Goal: Task Accomplishment & Management: Manage account settings

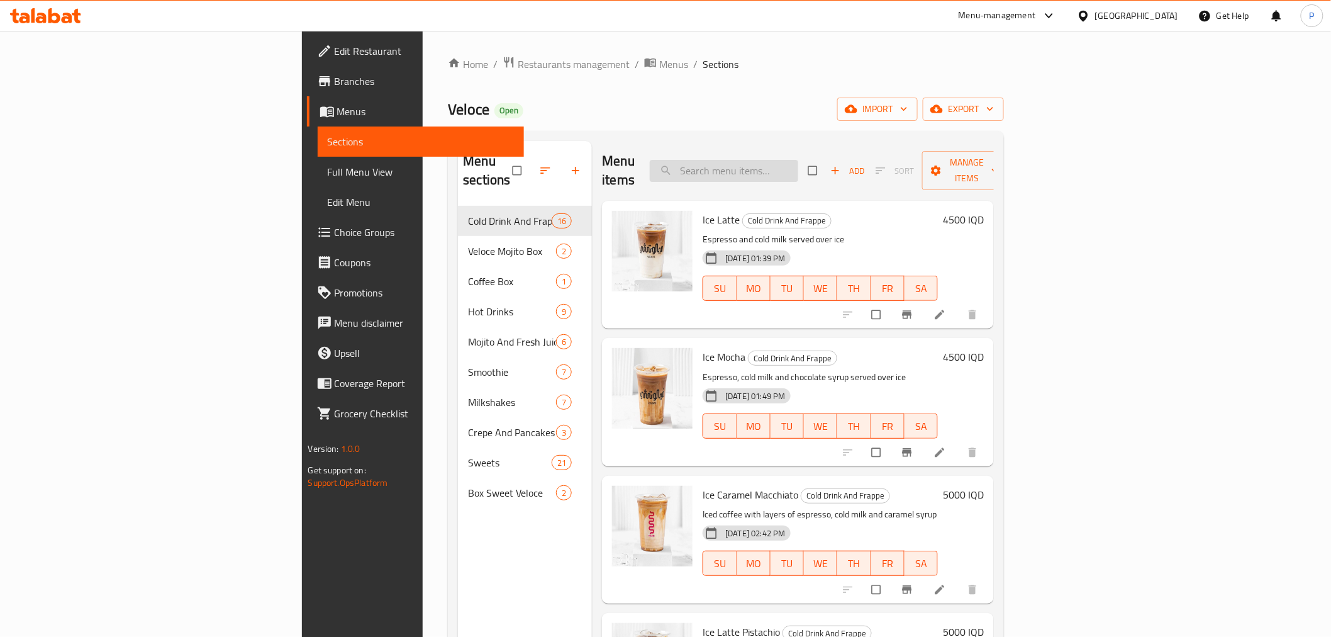
click at [787, 160] on input "search" at bounding box center [724, 171] width 149 height 22
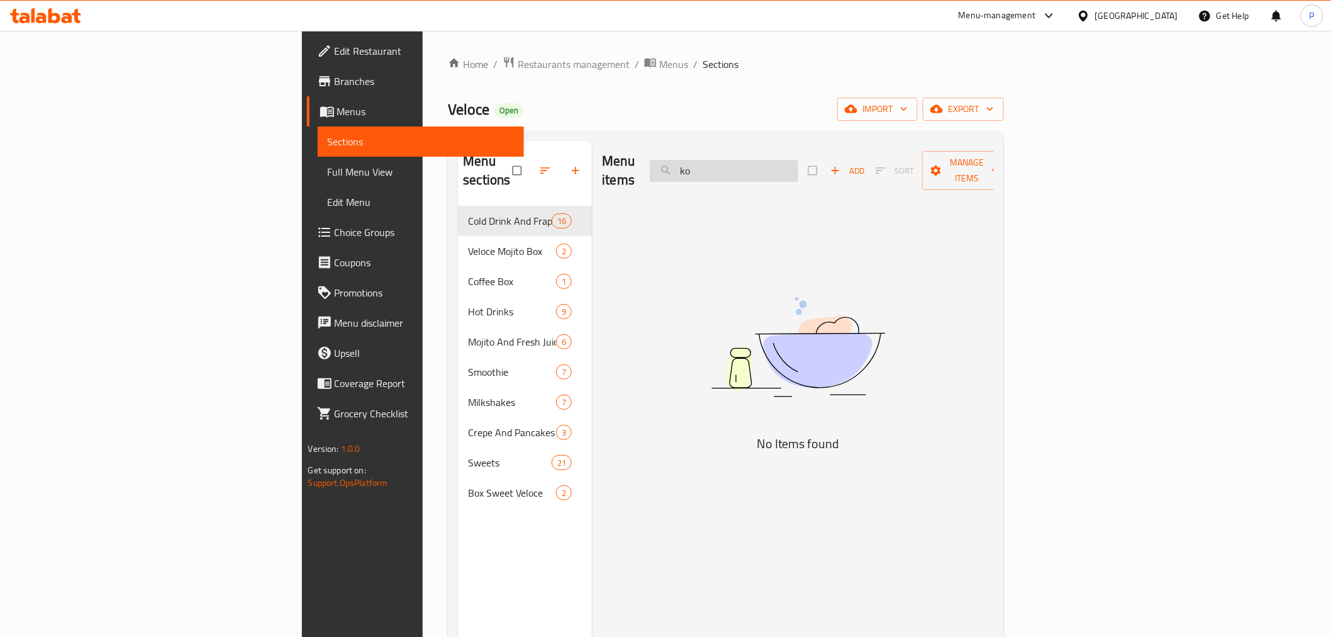
type input "k"
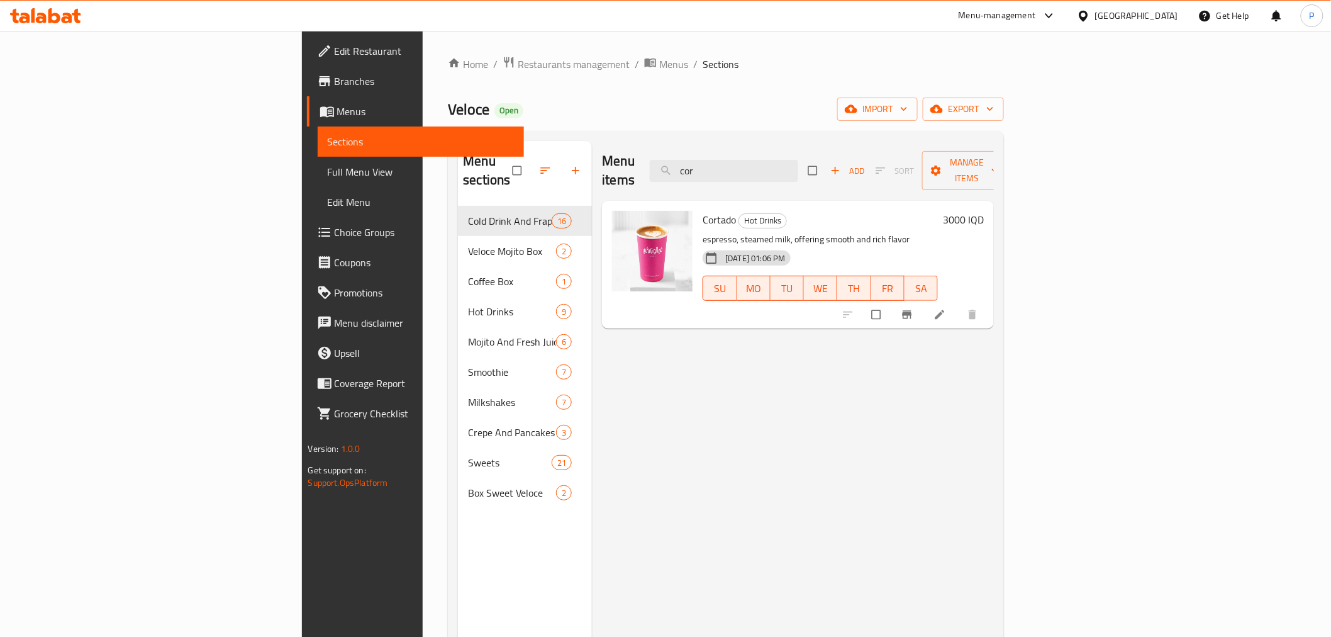
type input "cor"
click at [984, 211] on h6 "3000 IQD" at bounding box center [963, 220] width 41 height 18
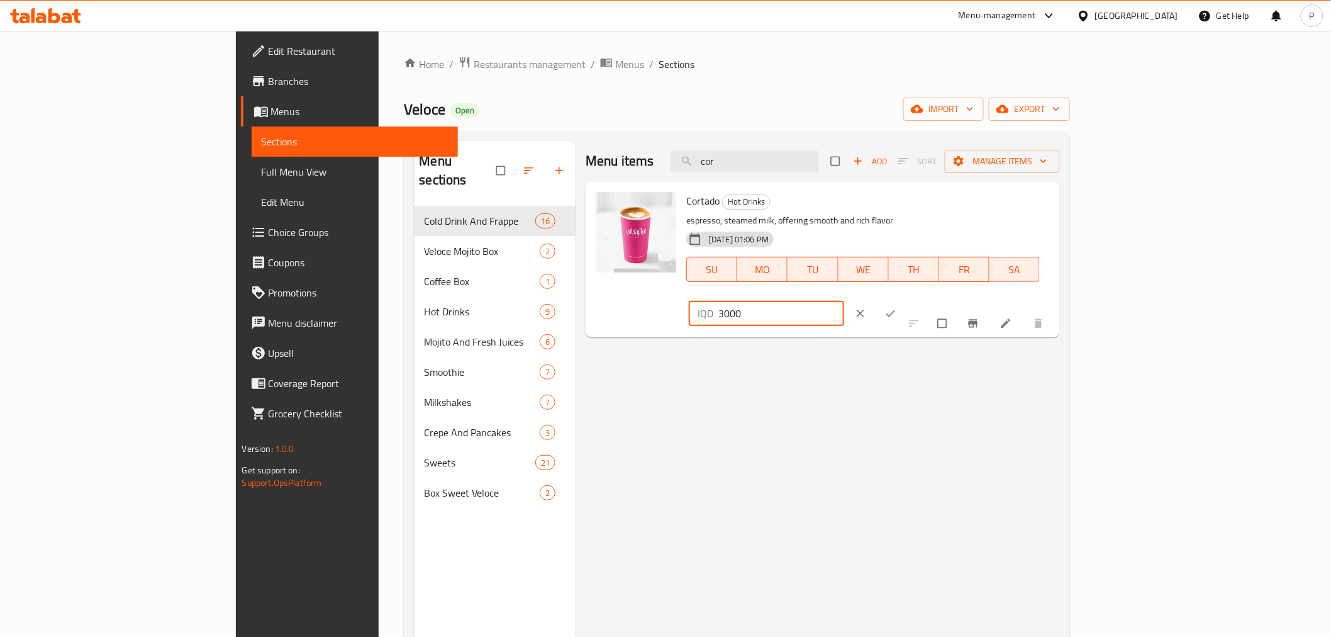
drag, startPoint x: 1108, startPoint y: 204, endPoint x: 1099, endPoint y: 205, distance: 8.8
click at [844, 301] on div "IQD 3000 ​" at bounding box center [766, 313] width 155 height 25
type input "4500"
click at [907, 300] on button "ok" at bounding box center [892, 314] width 30 height 28
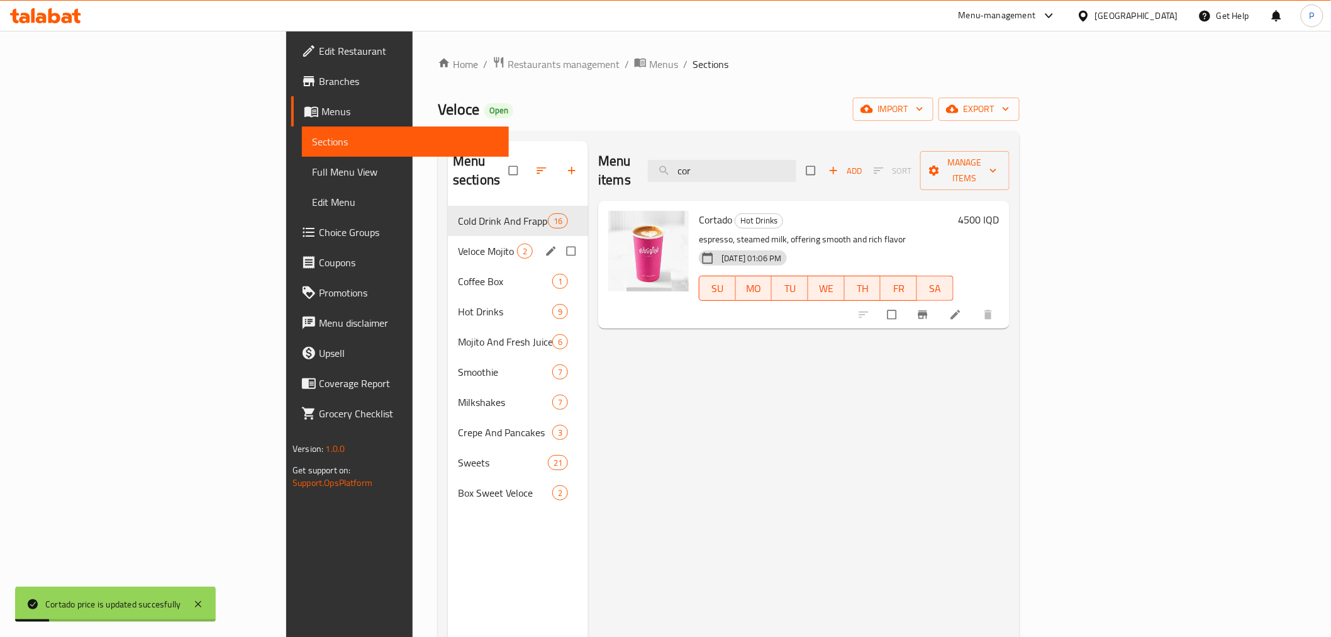
click at [458, 244] on span "Veloce Mojito Box" at bounding box center [487, 251] width 59 height 15
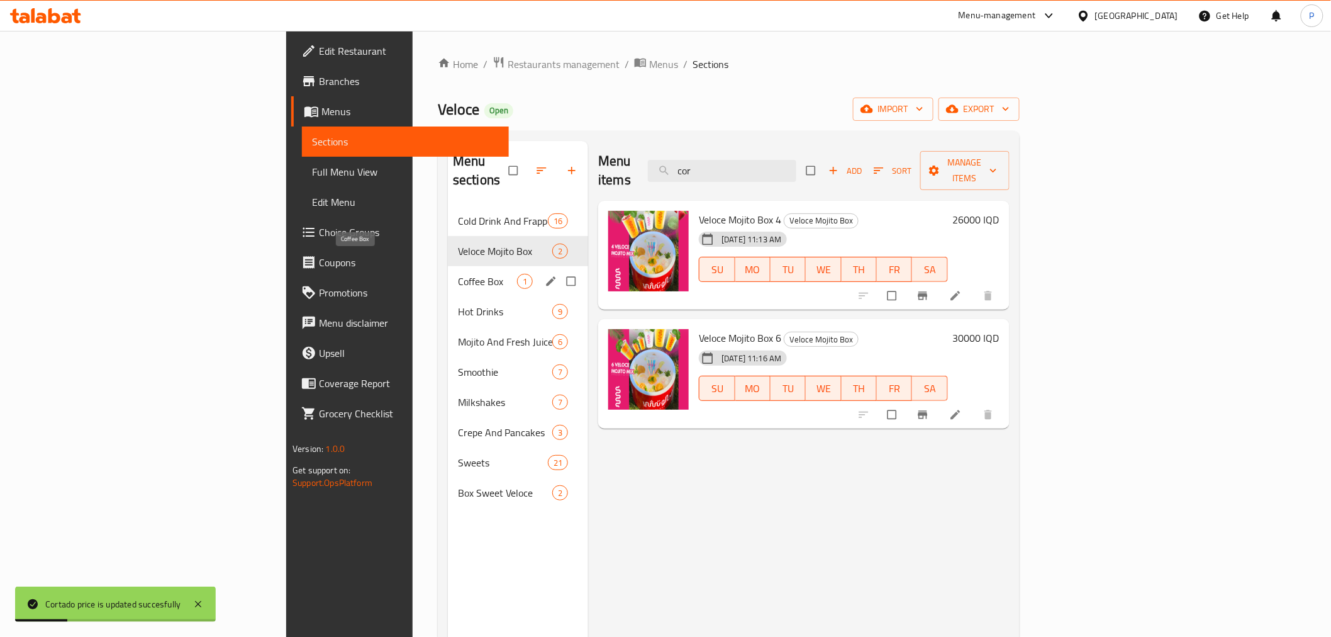
click at [458, 274] on span "Coffee Box" at bounding box center [487, 281] width 59 height 15
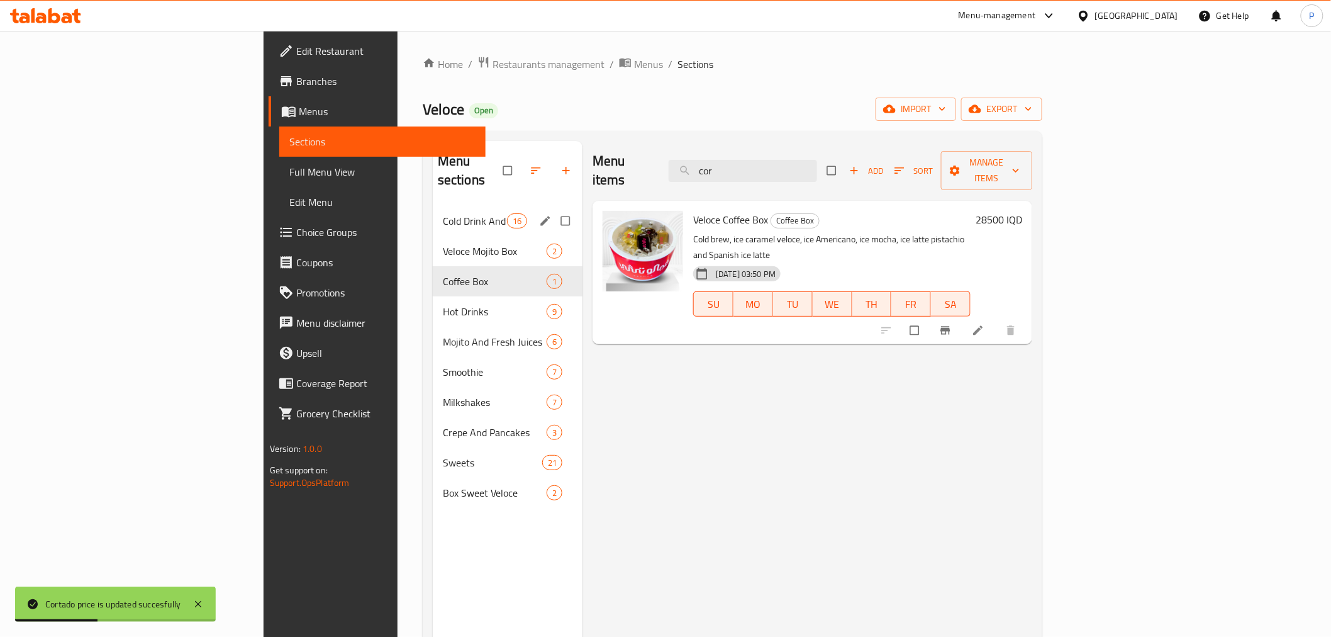
click at [443, 213] on span "Cold Drink And Frappe" at bounding box center [475, 220] width 64 height 15
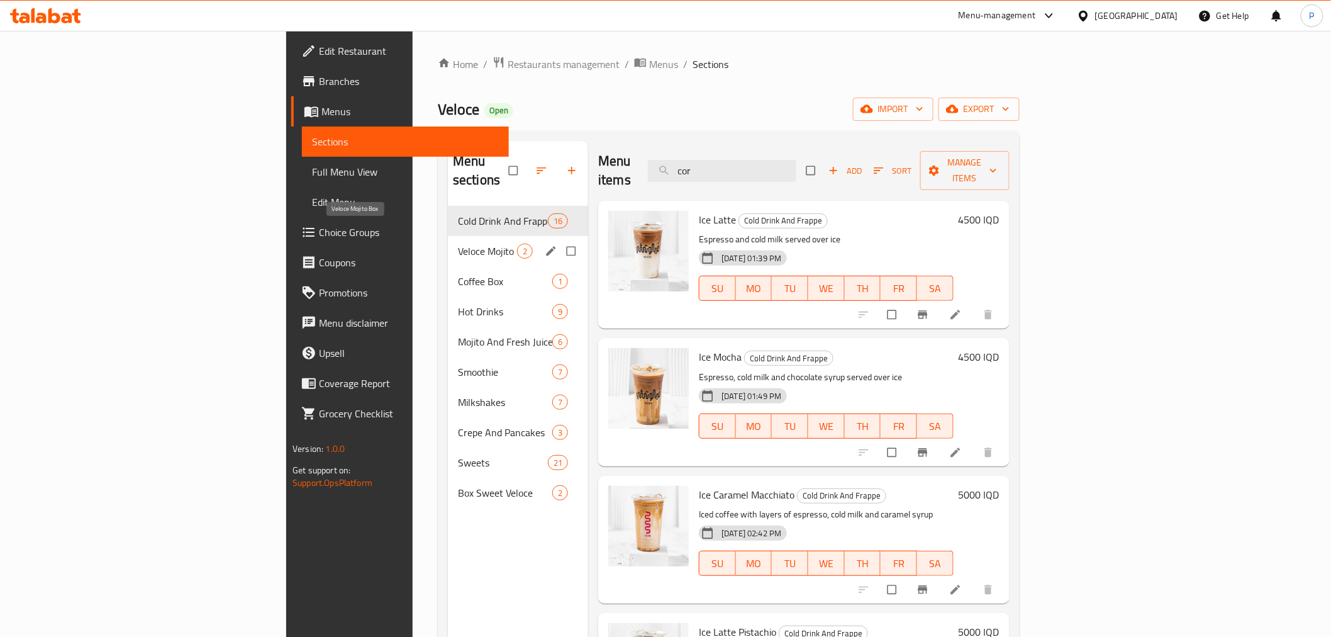
click at [458, 244] on span "Veloce Mojito Box" at bounding box center [487, 251] width 59 height 15
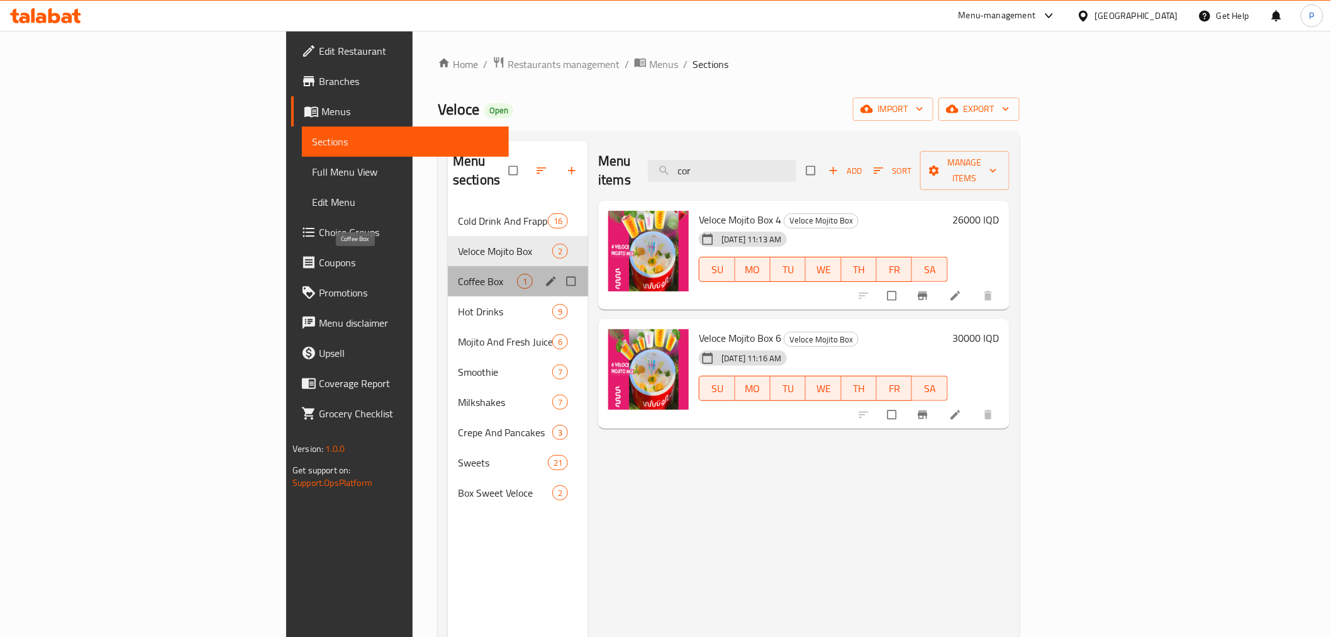
click at [458, 274] on span "Coffee Box" at bounding box center [487, 281] width 59 height 15
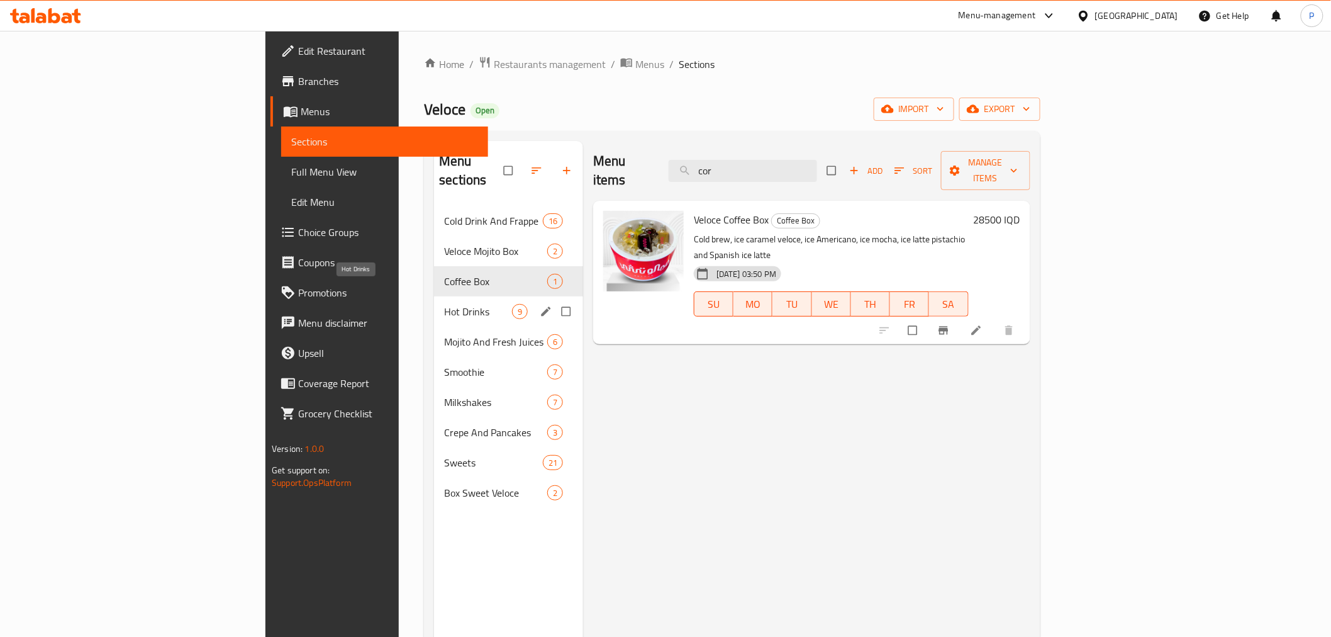
click at [444, 304] on span "Hot Drinks" at bounding box center [478, 311] width 68 height 15
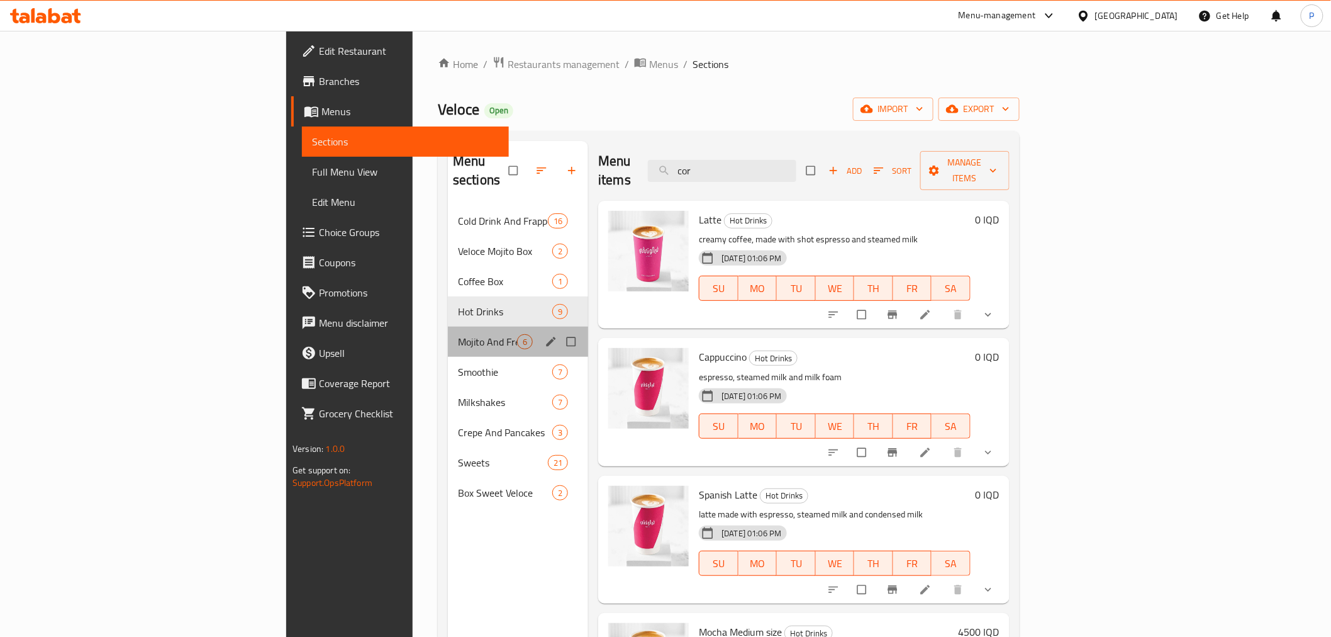
click at [448, 327] on div "Mojito And Fresh Juices 6" at bounding box center [518, 342] width 140 height 30
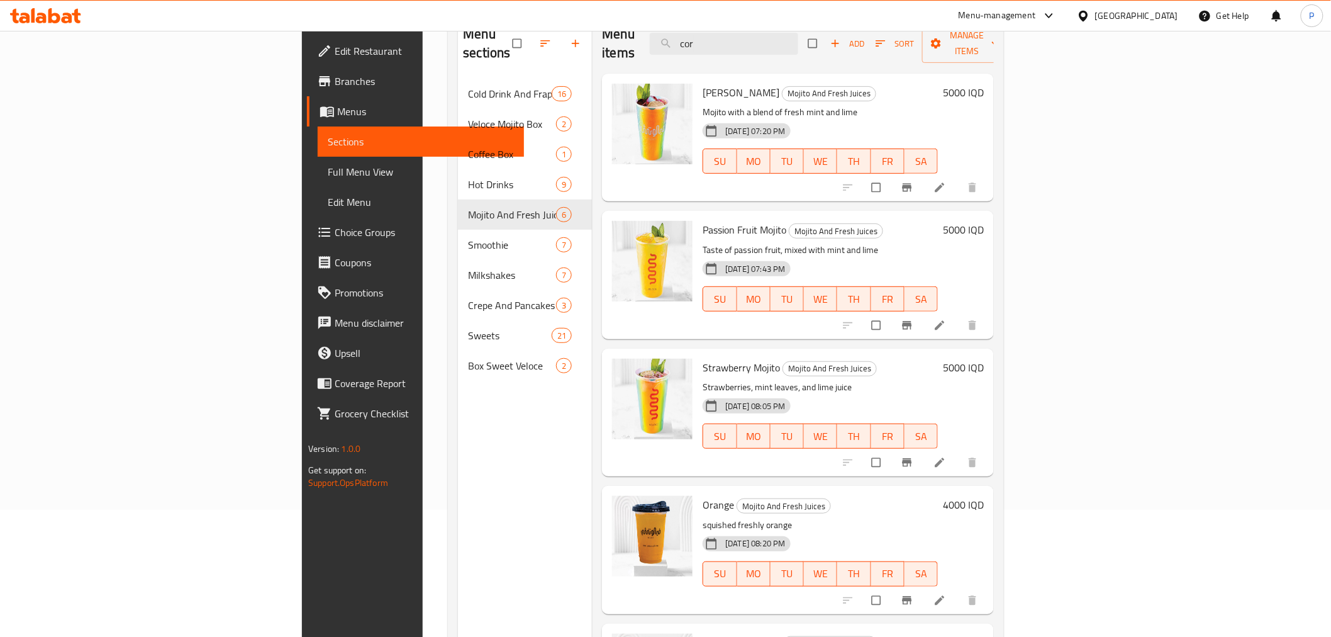
scroll to position [176, 0]
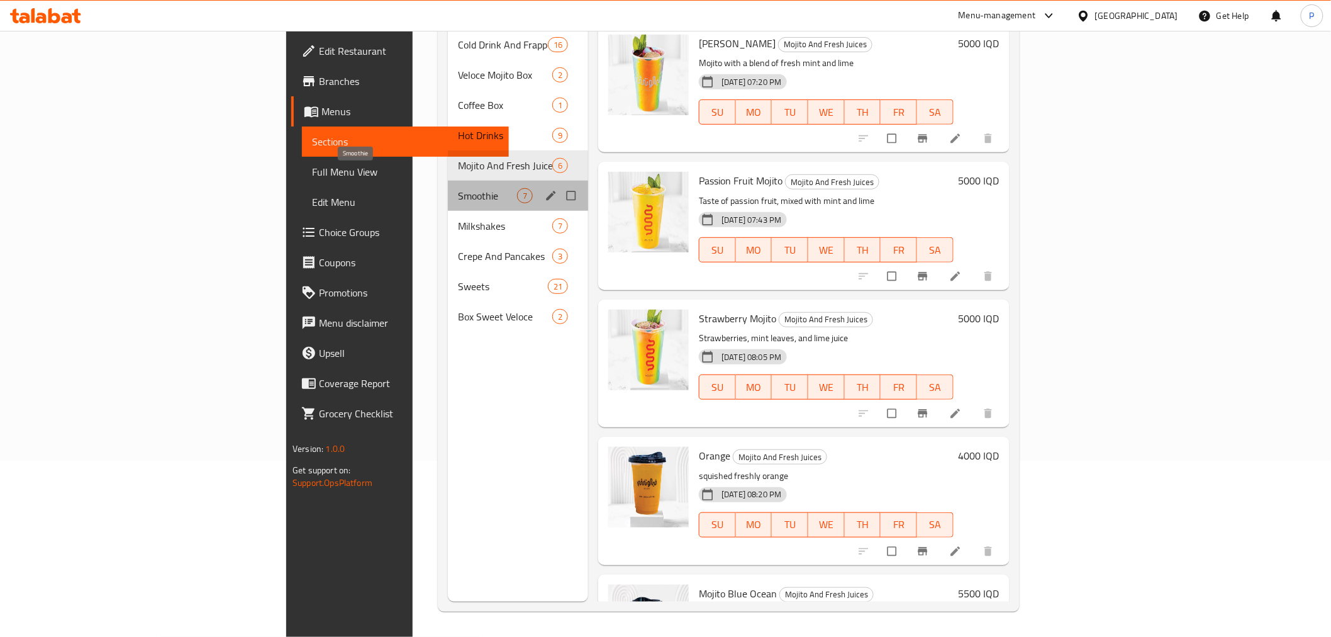
click at [458, 188] on span "Smoothie" at bounding box center [487, 195] width 59 height 15
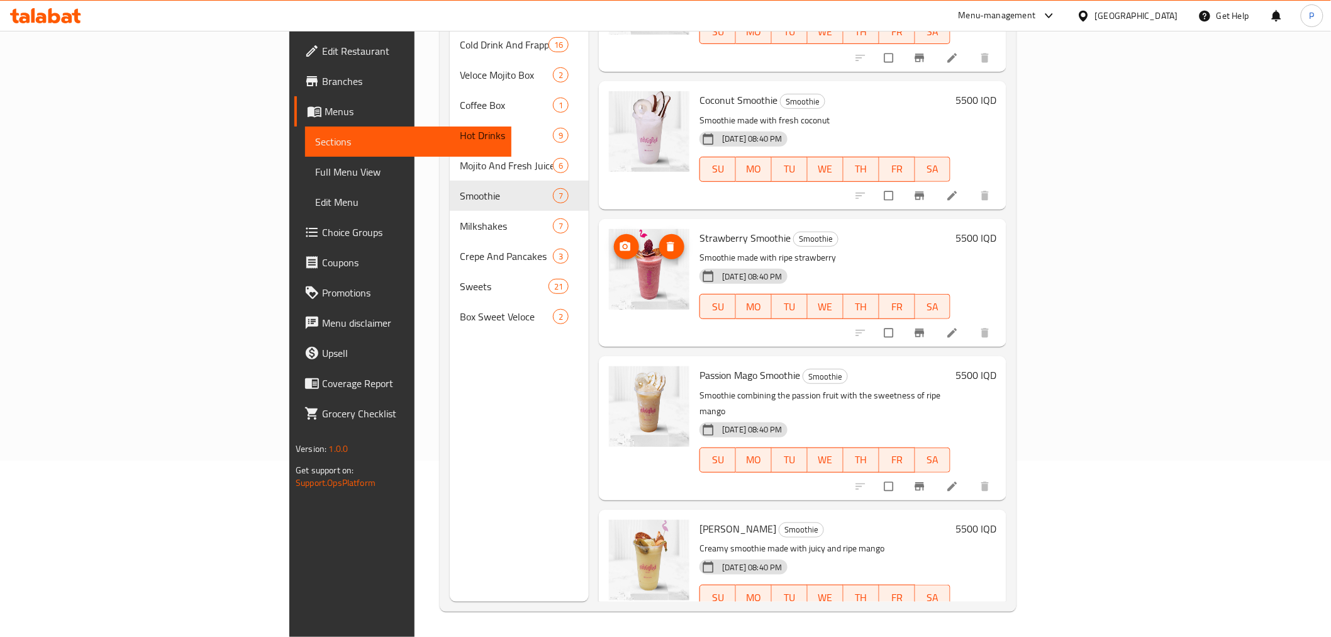
scroll to position [356, 0]
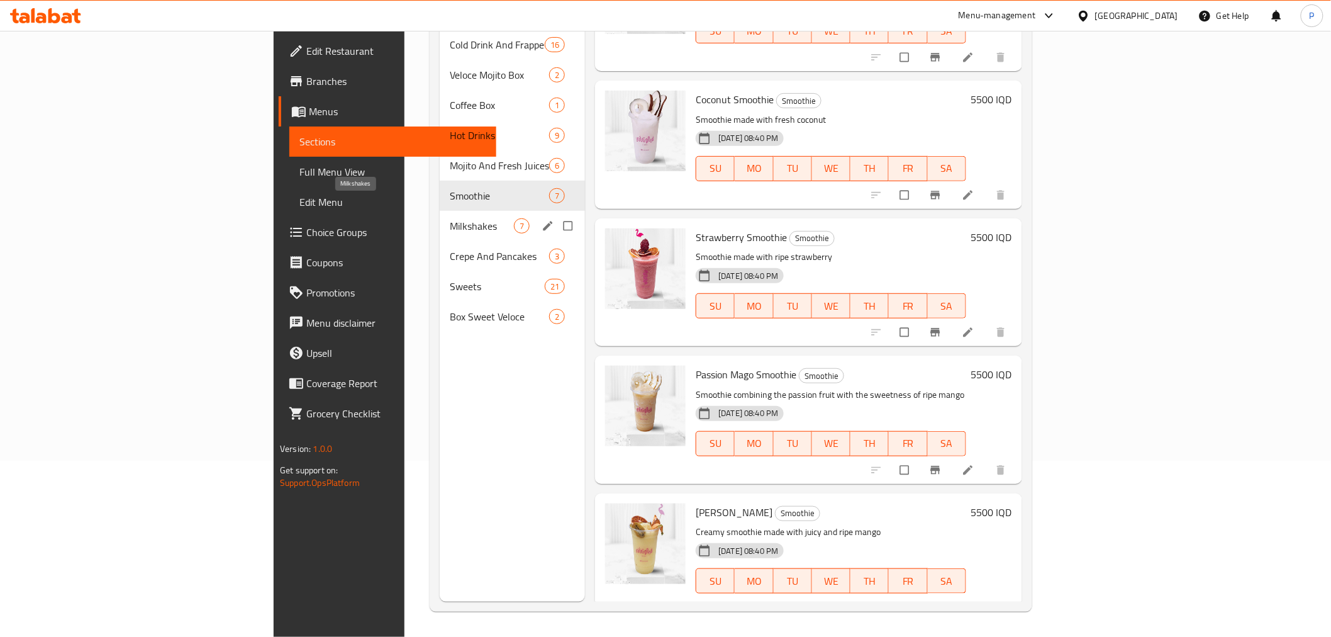
click at [450, 218] on span "Milkshakes" at bounding box center [482, 225] width 64 height 15
